Goal: Information Seeking & Learning: Learn about a topic

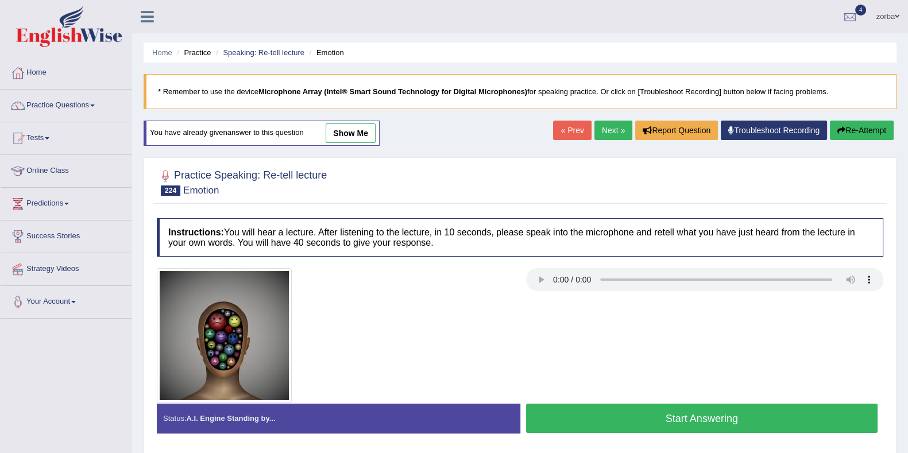
click at [165, 308] on img at bounding box center [224, 335] width 135 height 135
click at [167, 308] on img at bounding box center [224, 335] width 135 height 135
drag, startPoint x: 69, startPoint y: 102, endPoint x: 70, endPoint y: 118, distance: 16.1
click at [69, 101] on link "Practice Questions" at bounding box center [66, 104] width 131 height 29
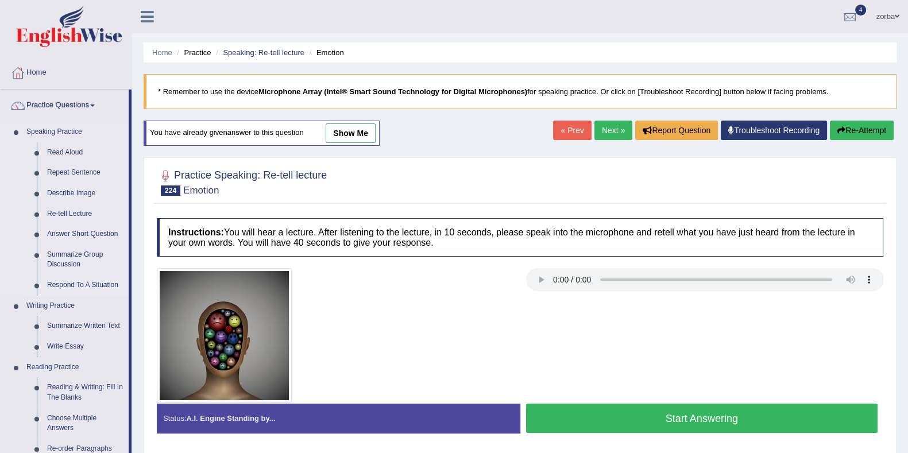
click at [70, 283] on link "Respond To A Situation" at bounding box center [85, 285] width 87 height 21
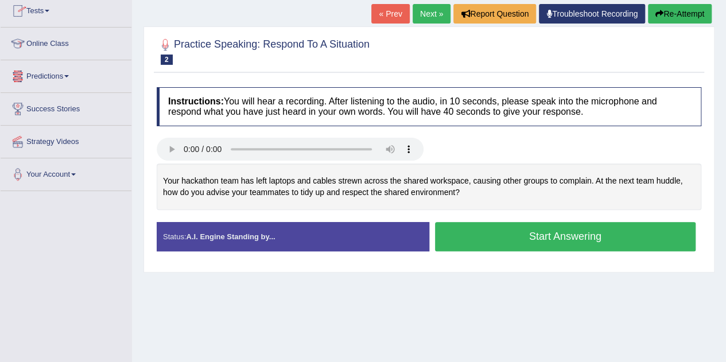
scroll to position [129, 0]
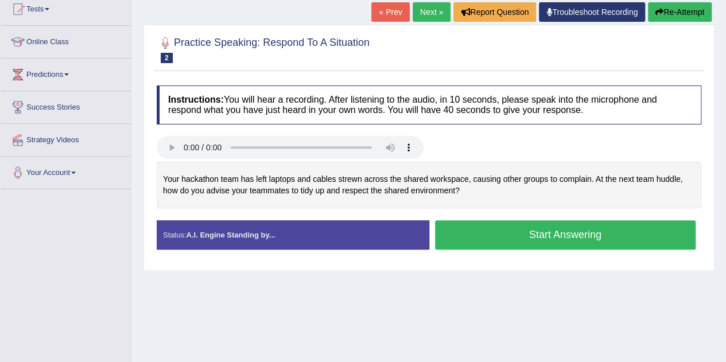
click at [544, 231] on button "Start Answering" at bounding box center [565, 235] width 261 height 29
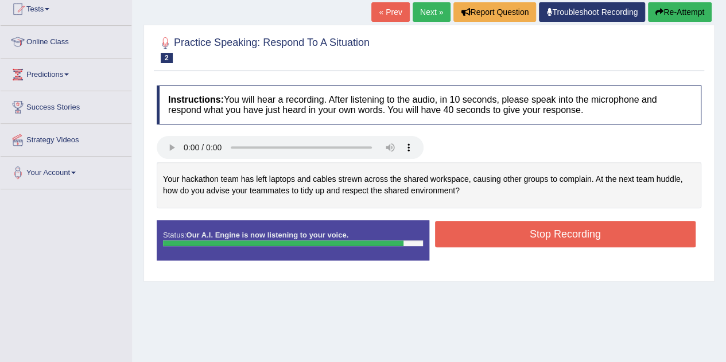
click at [575, 234] on button "Stop Recording" at bounding box center [565, 234] width 261 height 26
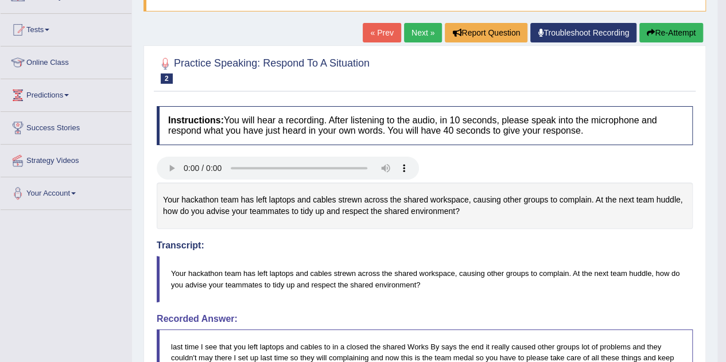
scroll to position [72, 0]
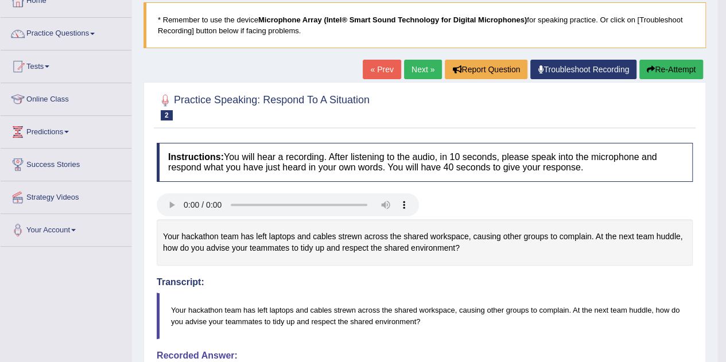
click at [663, 70] on button "Re-Attempt" at bounding box center [672, 70] width 64 height 20
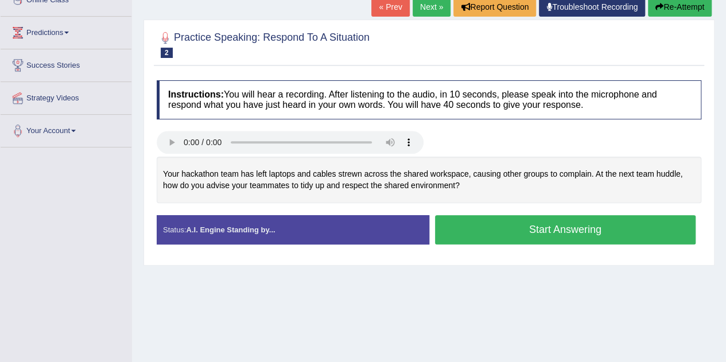
scroll to position [187, 0]
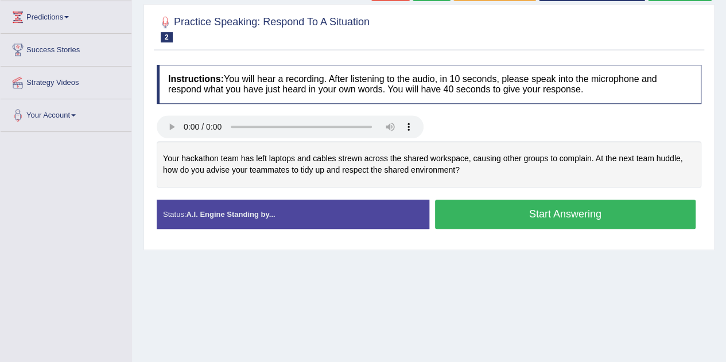
click at [551, 207] on button "Start Answering" at bounding box center [565, 214] width 261 height 29
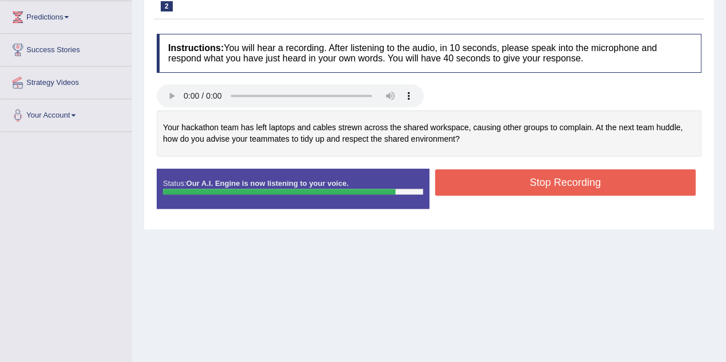
drag, startPoint x: 573, startPoint y: 175, endPoint x: 597, endPoint y: 195, distance: 31.0
click at [573, 175] on button "Stop Recording" at bounding box center [565, 182] width 261 height 26
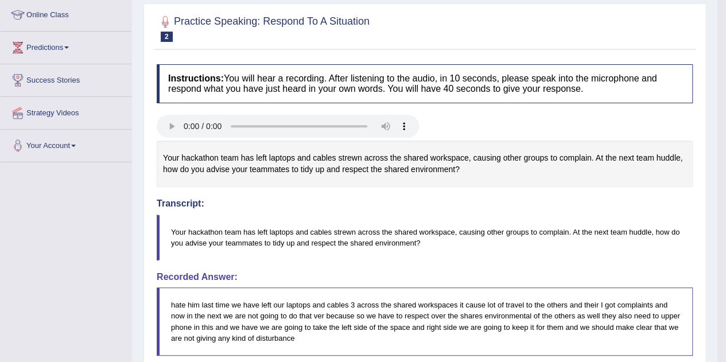
scroll to position [95, 0]
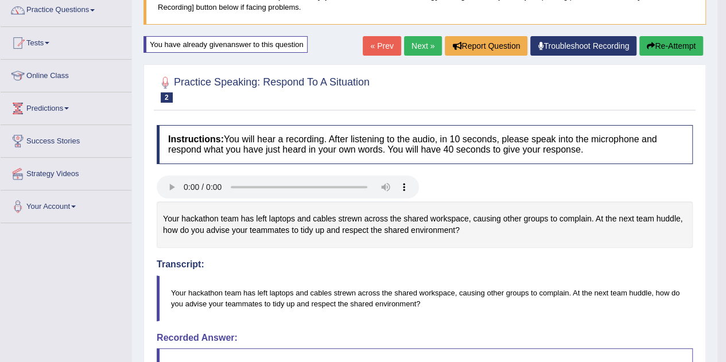
click at [670, 43] on button "Re-Attempt" at bounding box center [672, 46] width 64 height 20
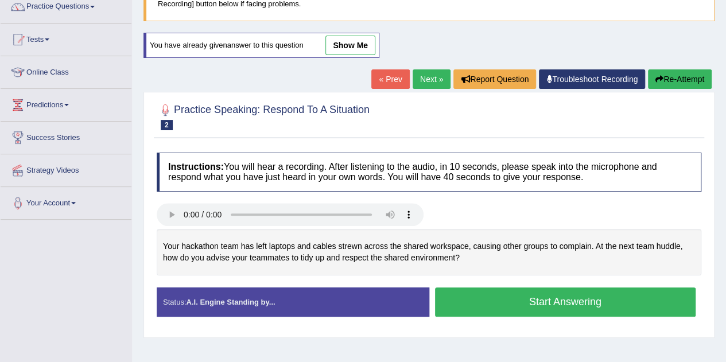
click at [550, 302] on button "Start Answering" at bounding box center [565, 302] width 261 height 29
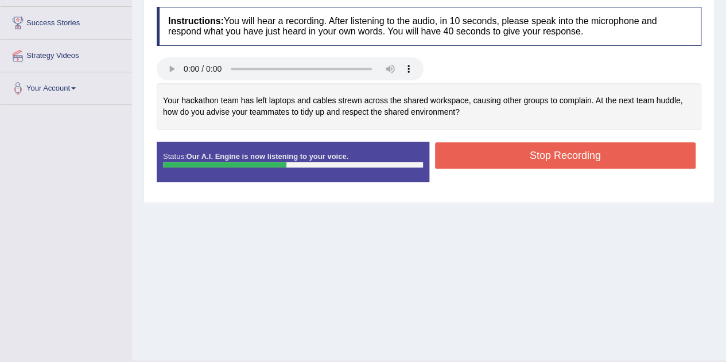
scroll to position [156, 0]
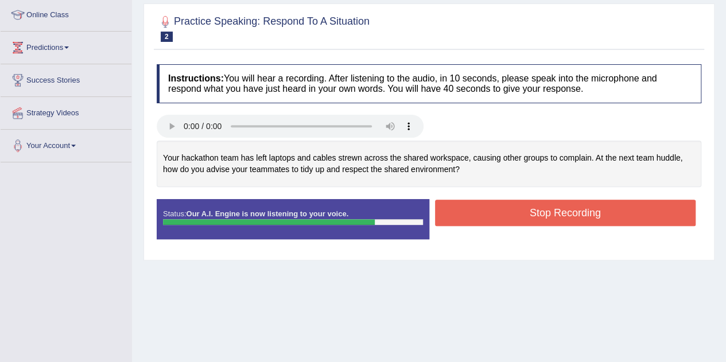
click at [578, 210] on button "Stop Recording" at bounding box center [565, 213] width 261 height 26
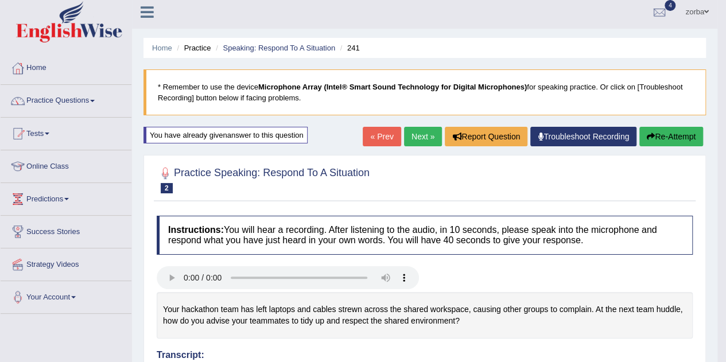
scroll to position [0, 0]
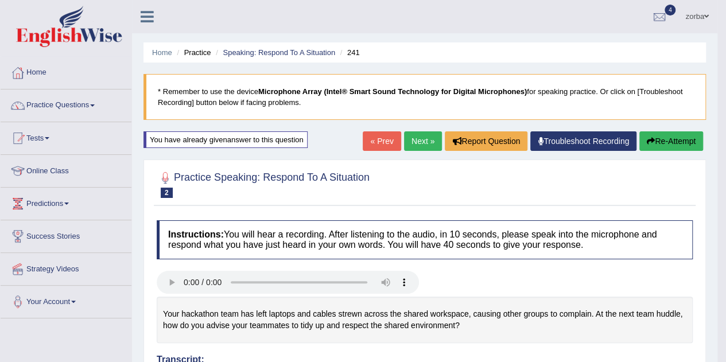
click at [427, 147] on link "Next »" at bounding box center [423, 141] width 38 height 20
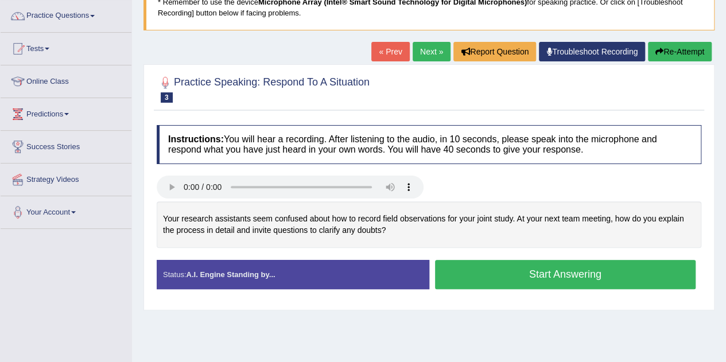
scroll to position [172, 0]
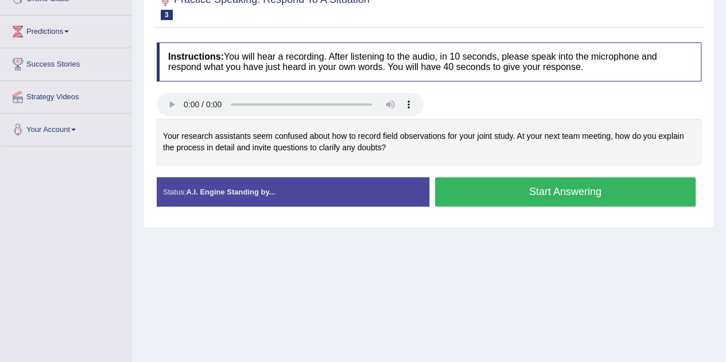
click at [564, 188] on button "Start Answering" at bounding box center [565, 191] width 261 height 29
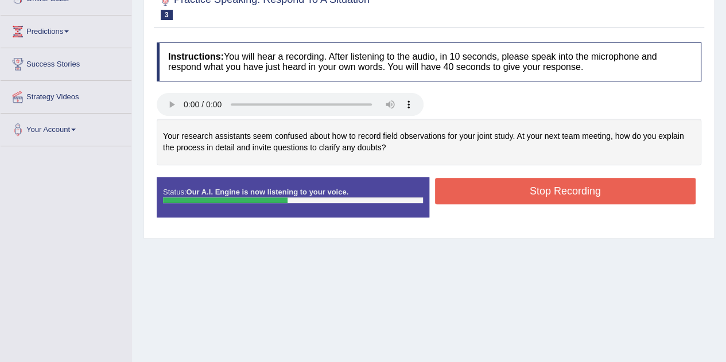
drag, startPoint x: 689, startPoint y: 109, endPoint x: 641, endPoint y: 172, distance: 79.9
click at [689, 109] on div at bounding box center [429, 106] width 556 height 26
click at [523, 190] on button "Stop Recording" at bounding box center [565, 191] width 261 height 26
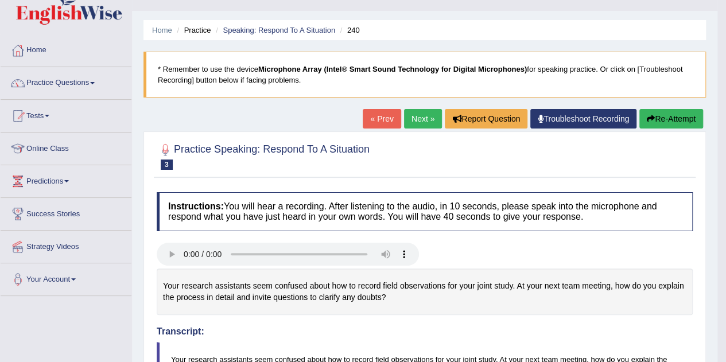
scroll to position [0, 0]
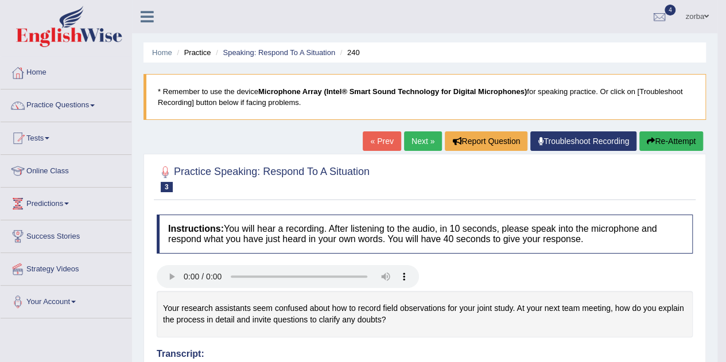
click at [420, 142] on link "Next »" at bounding box center [423, 141] width 38 height 20
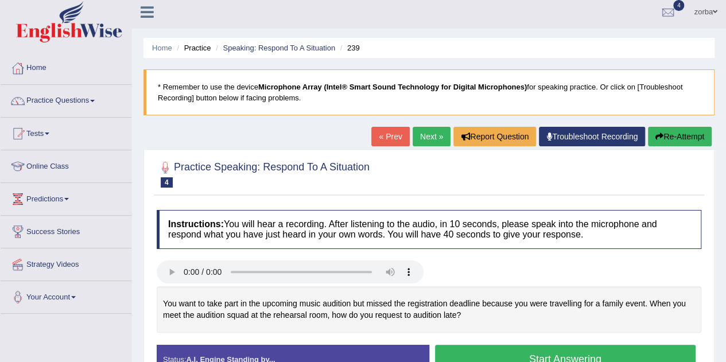
scroll to position [57, 0]
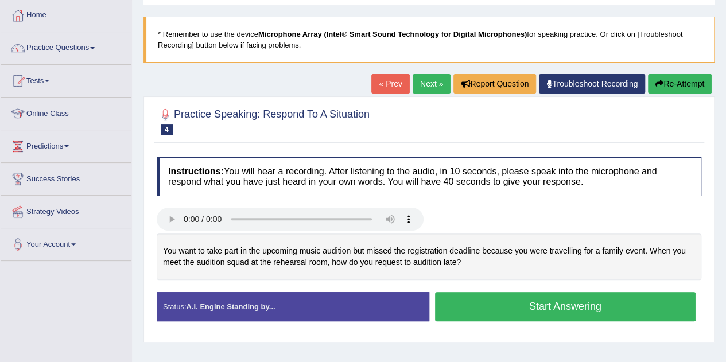
click at [577, 306] on button "Start Answering" at bounding box center [565, 306] width 261 height 29
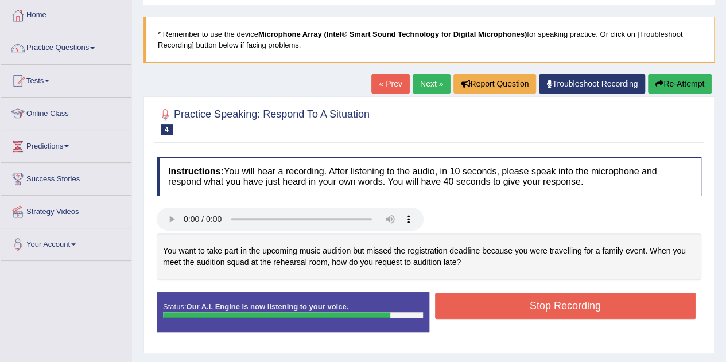
click at [403, 178] on h4 "Instructions: You will hear a recording. After listening to the audio, in 10 se…" at bounding box center [429, 176] width 545 height 38
click at [472, 299] on button "Stop Recording" at bounding box center [565, 306] width 261 height 26
drag, startPoint x: 472, startPoint y: 299, endPoint x: 501, endPoint y: 306, distance: 30.1
click at [472, 299] on div "Instructions: You will hear a recording. After listening to the audio, in 10 se…" at bounding box center [429, 250] width 551 height 196
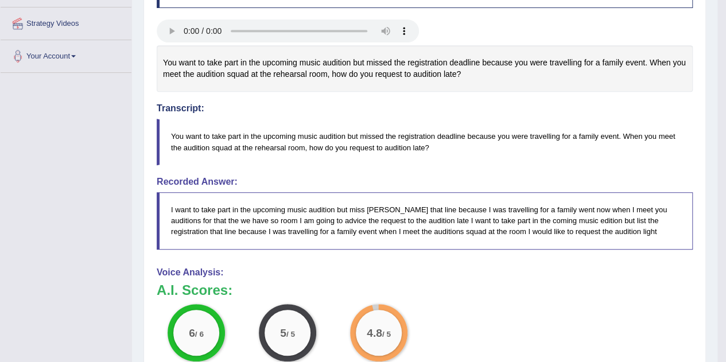
scroll to position [287, 0]
